Goal: Task Accomplishment & Management: Manage account settings

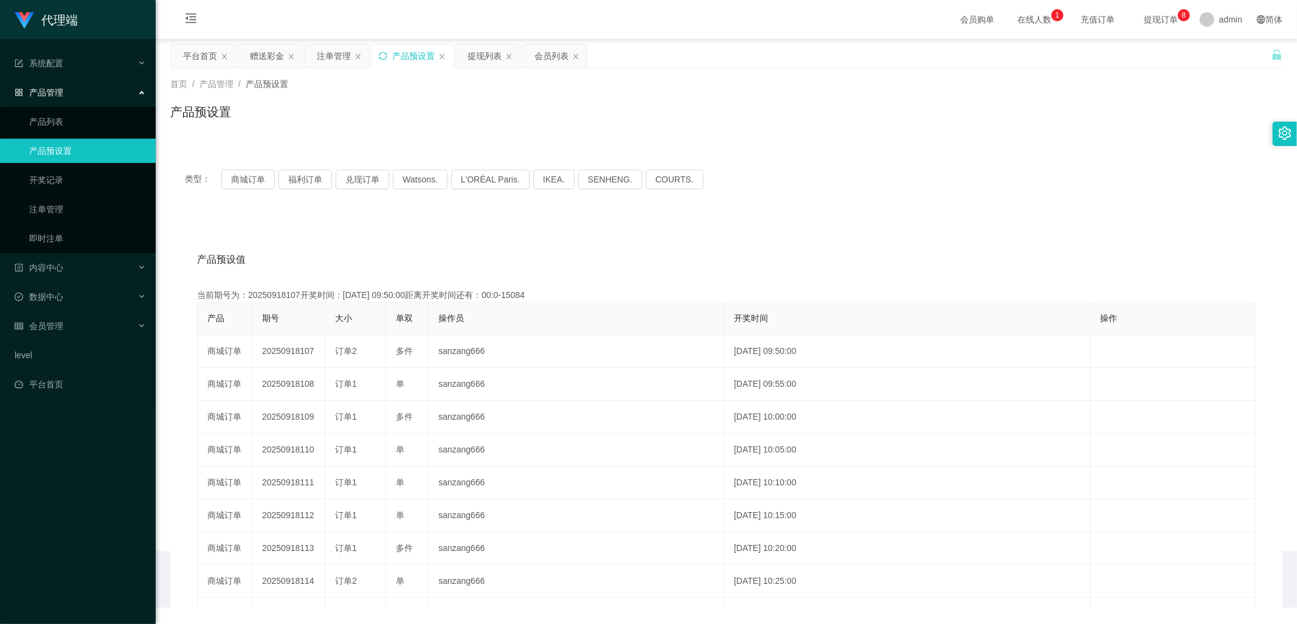
click at [385, 54] on icon "图标: sync" at bounding box center [383, 56] width 9 height 9
click at [356, 175] on button "兑现订单" at bounding box center [363, 179] width 54 height 19
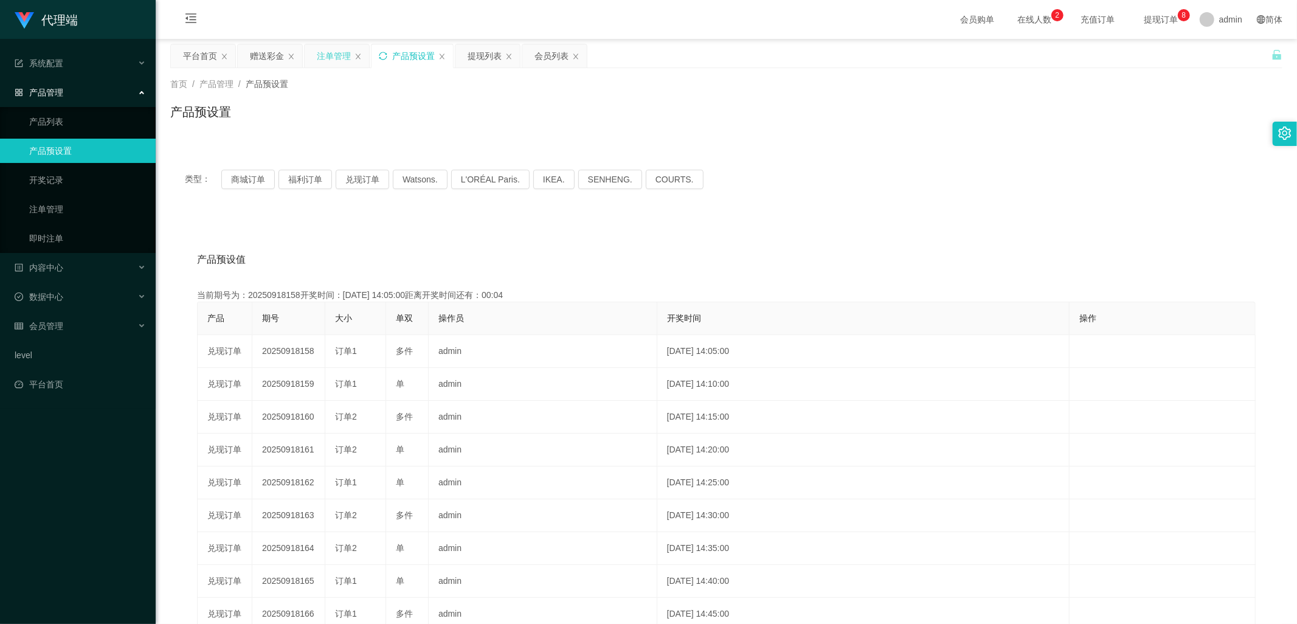
click at [326, 56] on div "注单管理" at bounding box center [334, 55] width 34 height 23
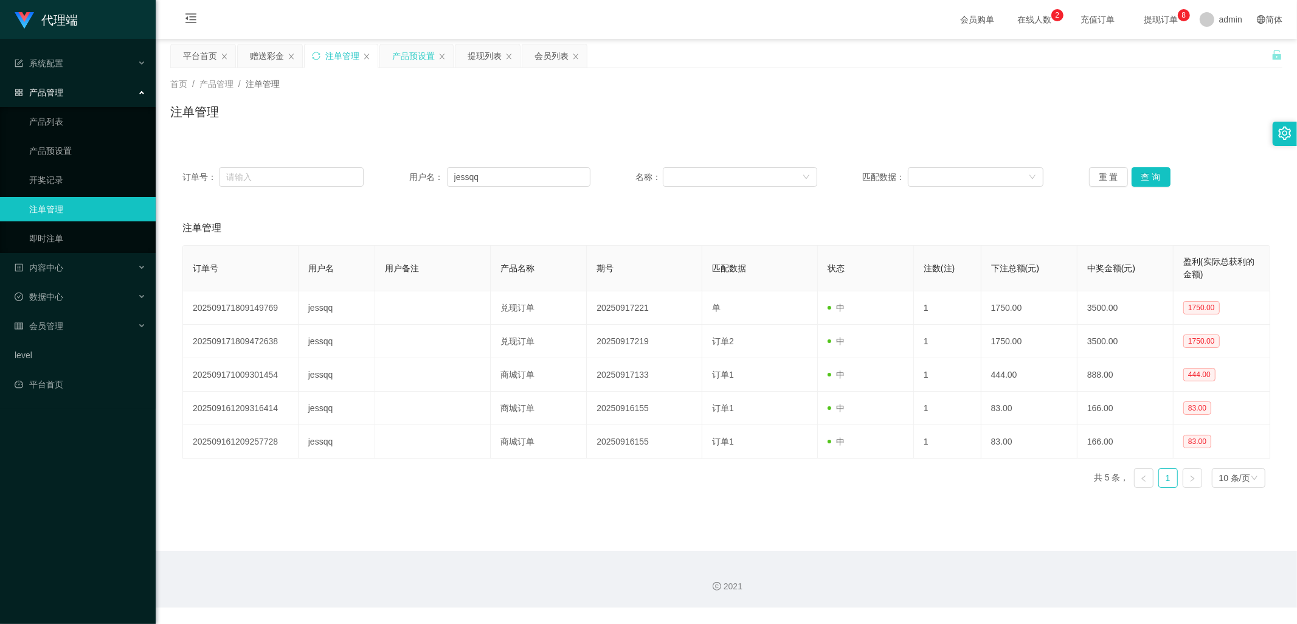
drag, startPoint x: 261, startPoint y: 59, endPoint x: 292, endPoint y: 111, distance: 60.0
click at [261, 59] on div "赠送彩金" at bounding box center [267, 55] width 34 height 23
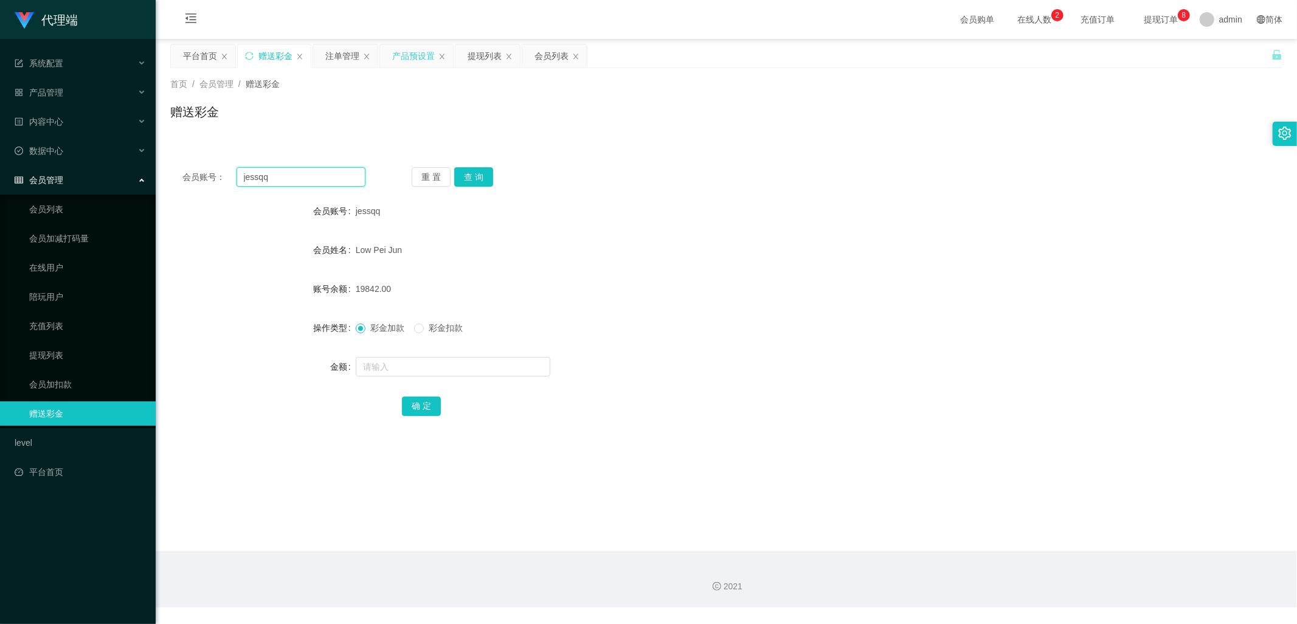
drag, startPoint x: 264, startPoint y: 173, endPoint x: 229, endPoint y: 179, distance: 36.4
click at [229, 177] on div "会员账号： [PERSON_NAME]" at bounding box center [273, 176] width 183 height 19
drag, startPoint x: 345, startPoint y: 52, endPoint x: 347, endPoint y: 101, distance: 48.7
click at [345, 52] on div "注单管理" at bounding box center [342, 55] width 34 height 23
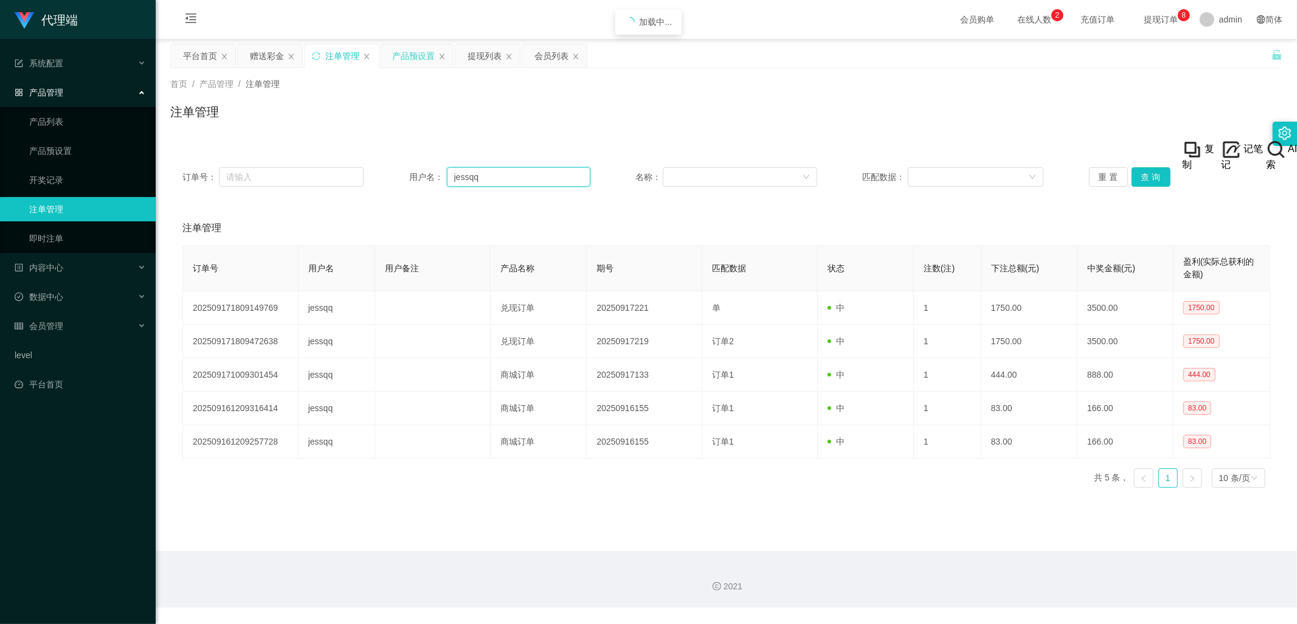
click at [499, 174] on input "jessqq" at bounding box center [518, 176] width 143 height 19
click at [1157, 173] on button "查 询" at bounding box center [1150, 176] width 39 height 19
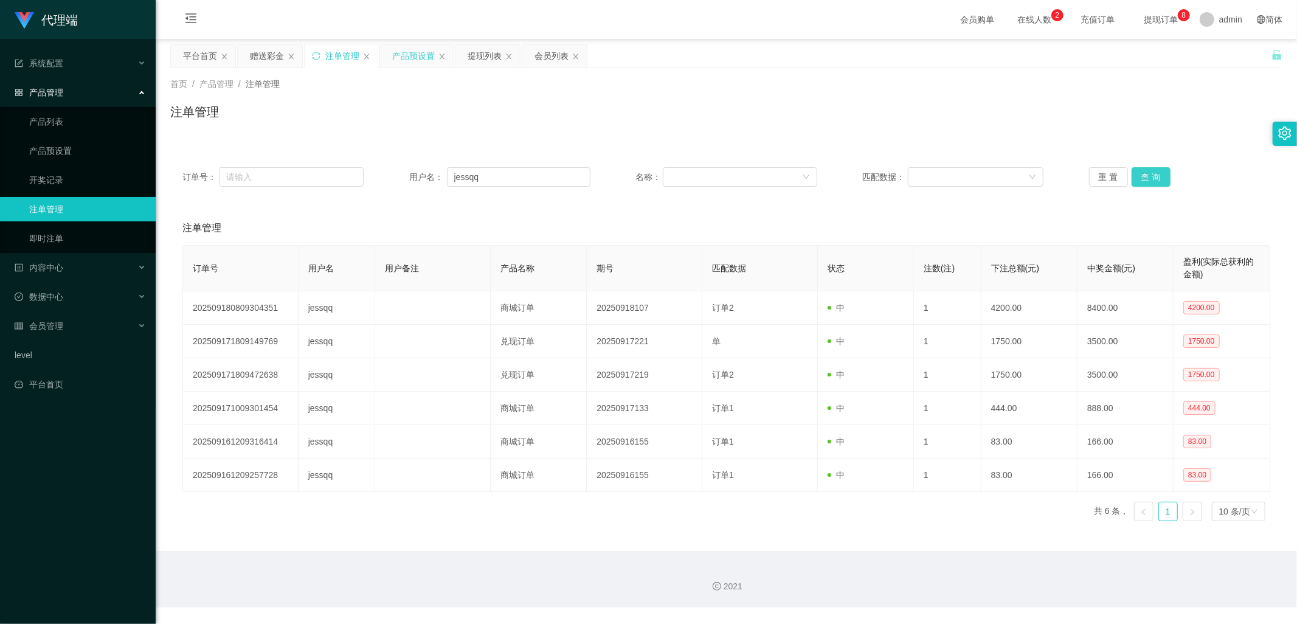
click at [1157, 173] on button "查 询" at bounding box center [1150, 176] width 39 height 19
